Goal: Obtain resource: Download file/media

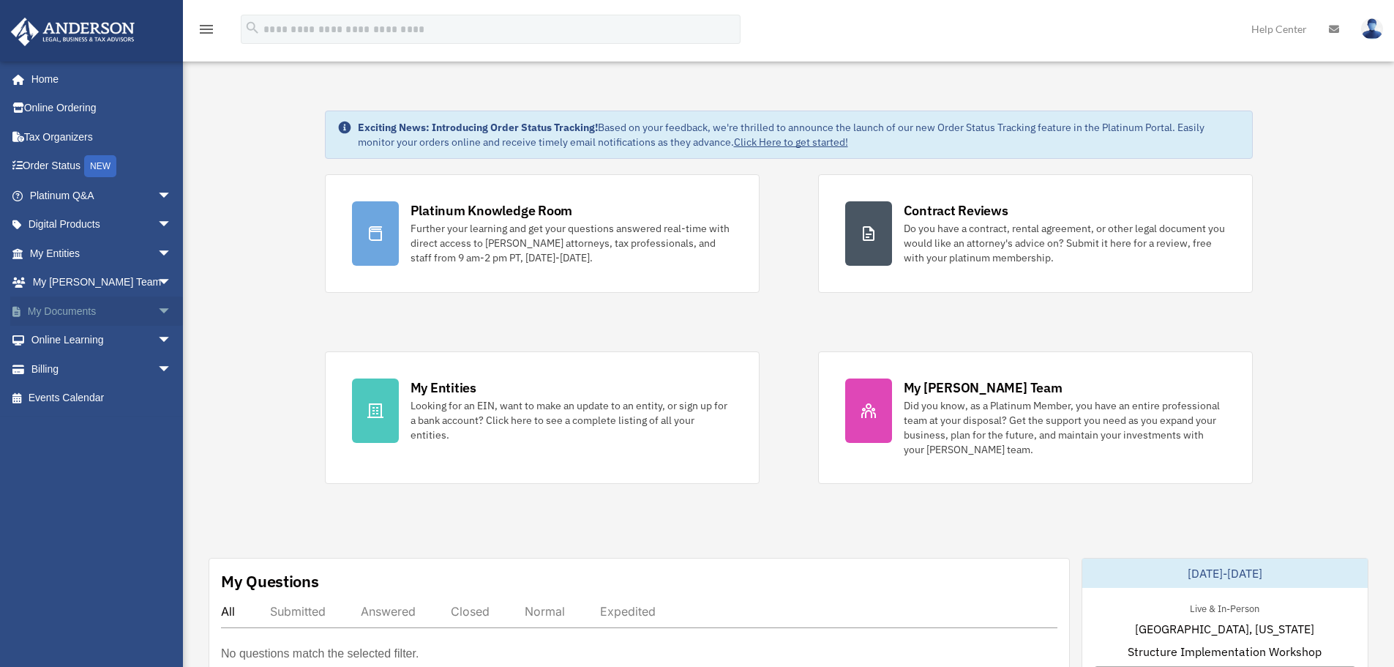
click at [86, 312] on link "My Documents arrow_drop_down" at bounding box center [102, 310] width 184 height 29
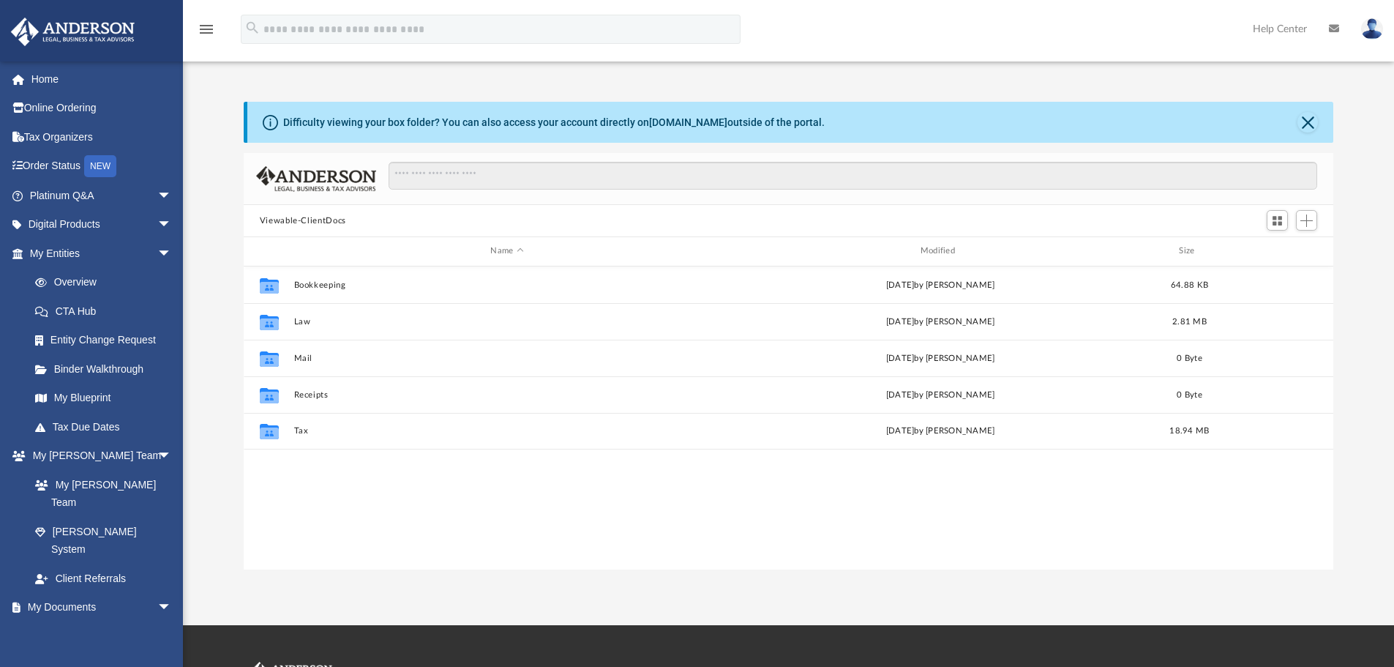
scroll to position [322, 1079]
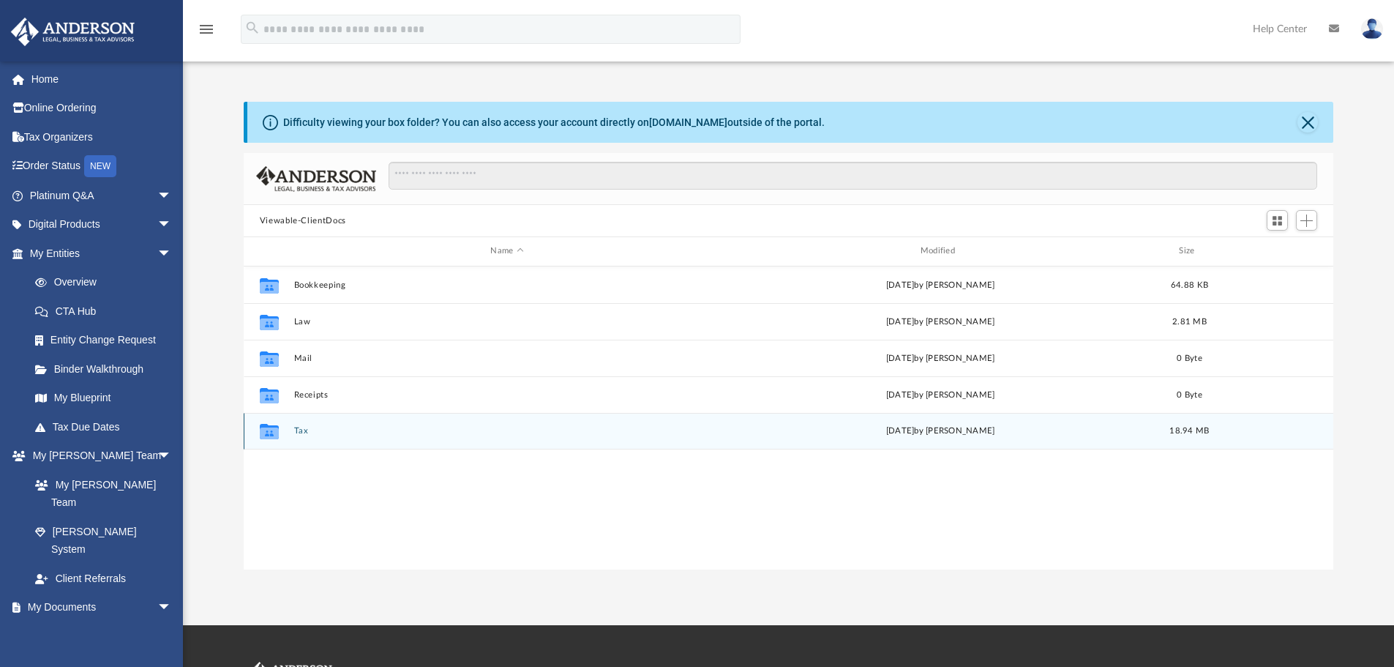
click at [960, 437] on div "[DATE] by [PERSON_NAME]" at bounding box center [940, 430] width 427 height 13
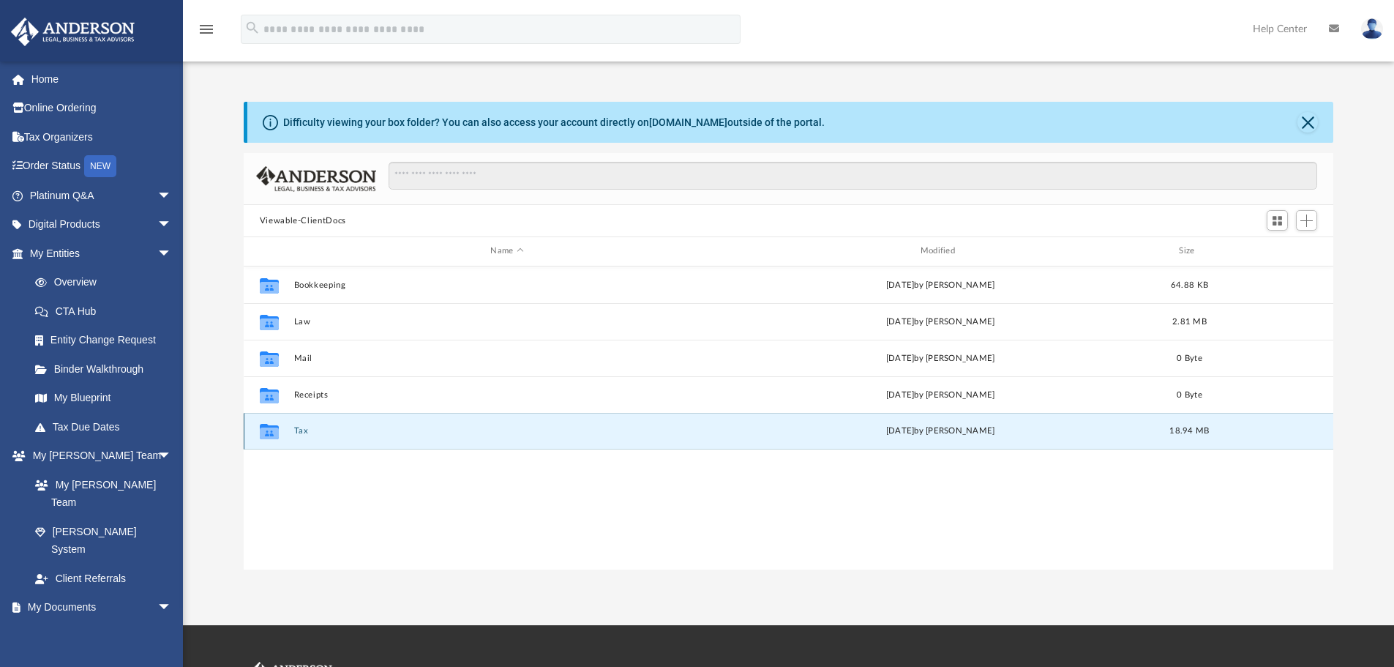
click at [304, 430] on button "Tax" at bounding box center [506, 431] width 427 height 10
click at [292, 431] on div "Collaborated Folder Tax [DATE] by [PERSON_NAME] 18.94 MB" at bounding box center [789, 431] width 1090 height 37
click at [292, 431] on div "File 2024 tax return.pdf [DATE] by [PERSON_NAME] 5.03 MB" at bounding box center [789, 431] width 1090 height 37
click at [359, 424] on div "File 2024 tax return.pdf [DATE] by [PERSON_NAME] 5.03 MB" at bounding box center [789, 431] width 1090 height 37
click at [1273, 430] on span "More options" at bounding box center [1277, 431] width 12 height 8
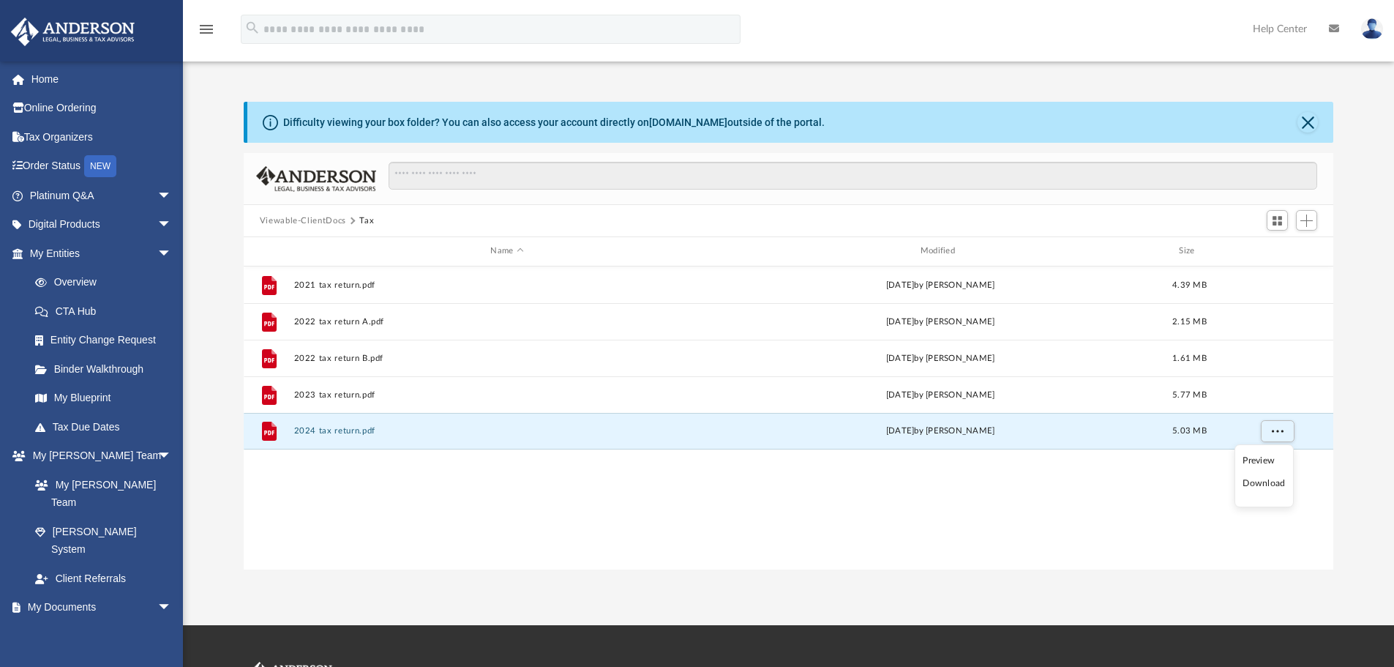
click at [1253, 460] on li "Preview" at bounding box center [1263, 460] width 42 height 15
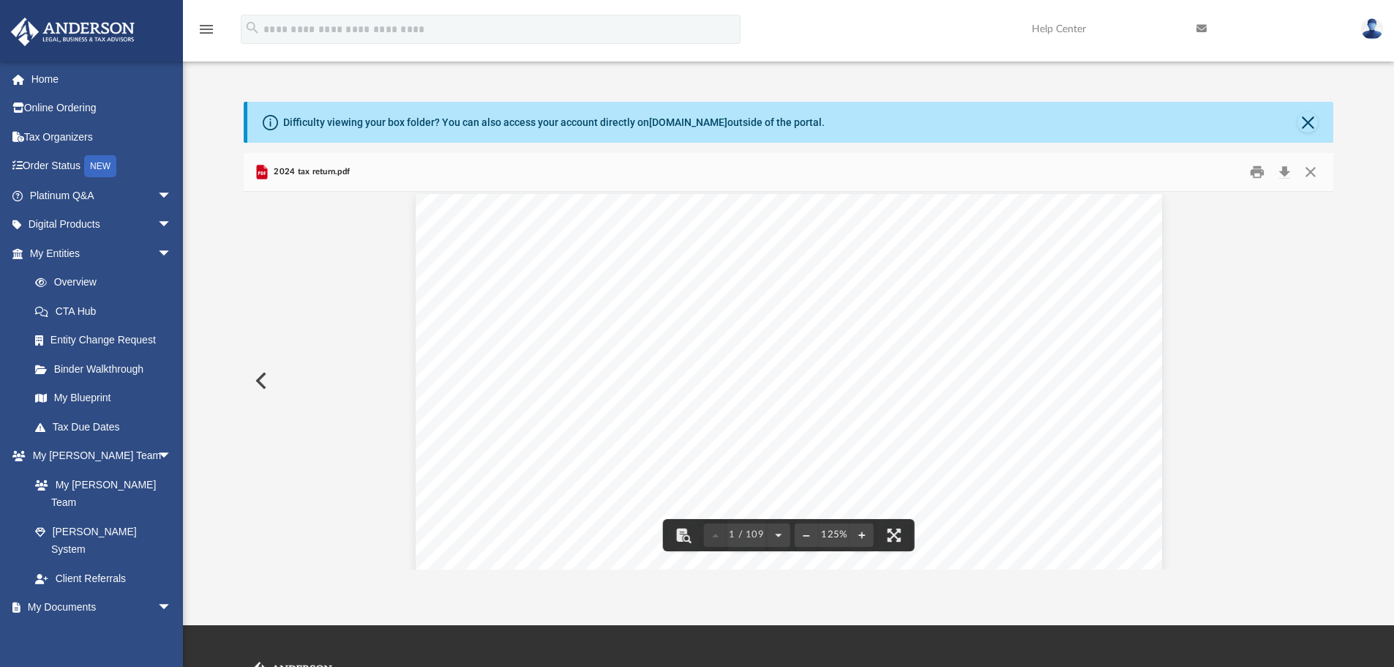
scroll to position [0, 0]
click at [1302, 120] on button "Close" at bounding box center [1307, 122] width 20 height 20
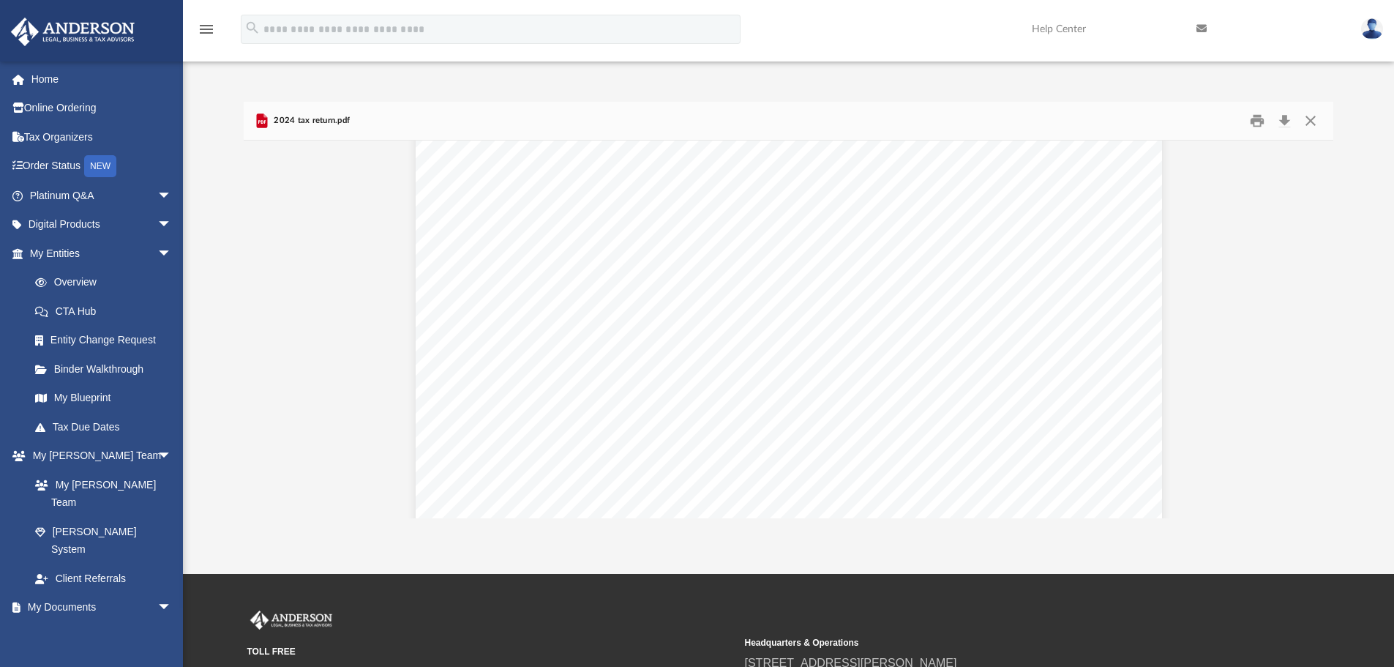
scroll to position [7537, 0]
